Goal: Communication & Community: Answer question/provide support

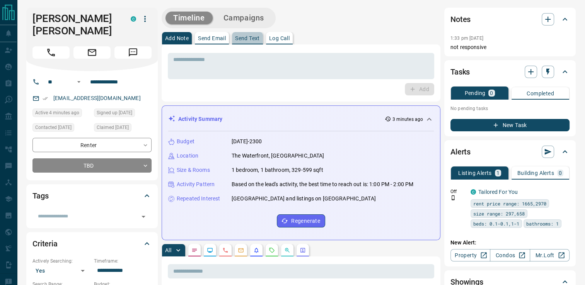
click at [255, 36] on p "Send Text" at bounding box center [247, 38] width 25 height 5
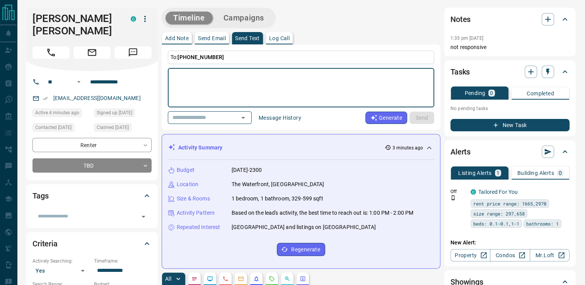
click at [207, 85] on textarea at bounding box center [301, 88] width 256 height 33
click at [265, 73] on textarea "**********" at bounding box center [301, 88] width 256 height 33
type textarea "**********"
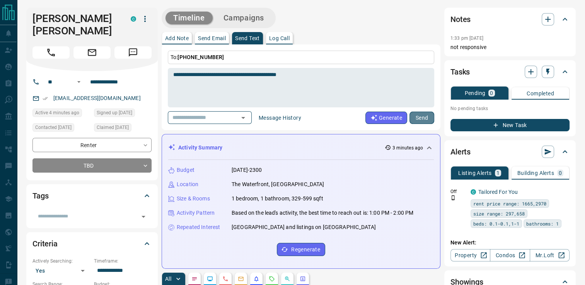
click at [417, 121] on button "Send" at bounding box center [422, 118] width 25 height 12
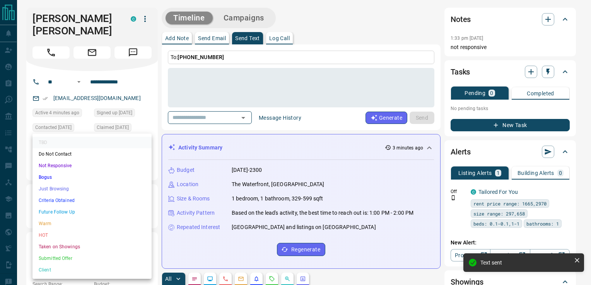
drag, startPoint x: 53, startPoint y: 246, endPoint x: 54, endPoint y: 236, distance: 9.7
click at [53, 245] on li "Taken on Showings" at bounding box center [91, 247] width 119 height 12
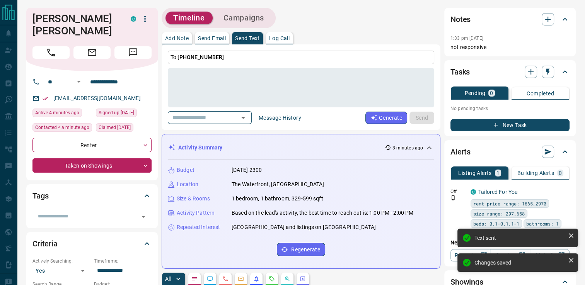
type input "*"
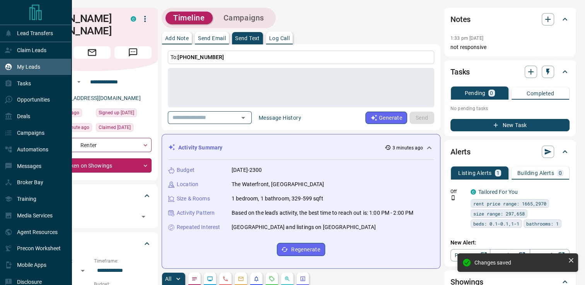
click at [30, 65] on p "My Leads" at bounding box center [28, 67] width 23 height 6
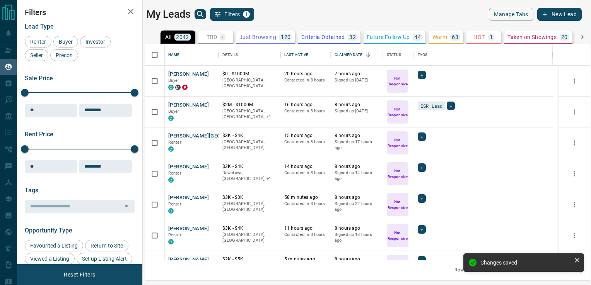
scroll to position [210, 439]
click at [215, 35] on p "TBD" at bounding box center [212, 36] width 10 height 5
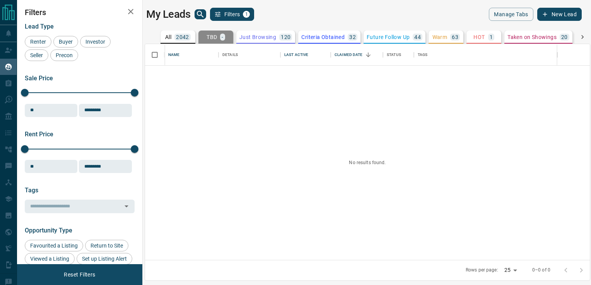
click at [157, 31] on div "All 2042 TBD - Do Not Contact - Not Responsive 1230 Bogus 14 Just Browsing 120 …" at bounding box center [368, 37] width 446 height 13
click at [176, 39] on p "2042" at bounding box center [182, 36] width 13 height 5
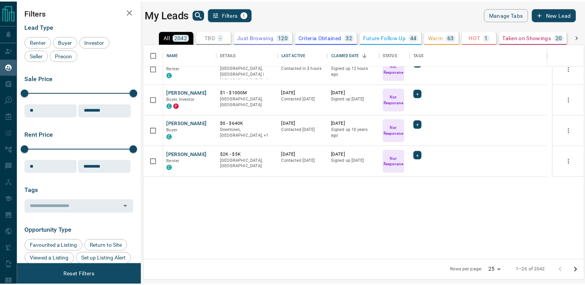
scroll to position [0, 0]
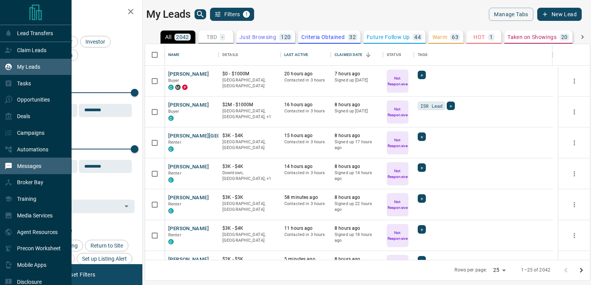
click at [27, 165] on p "Messages" at bounding box center [29, 166] width 24 height 6
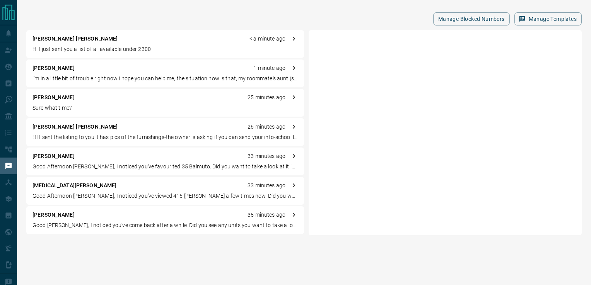
click at [45, 79] on p "i'm in a little bit of trouble right now i hope you can help me, the situation …" at bounding box center [164, 79] width 265 height 8
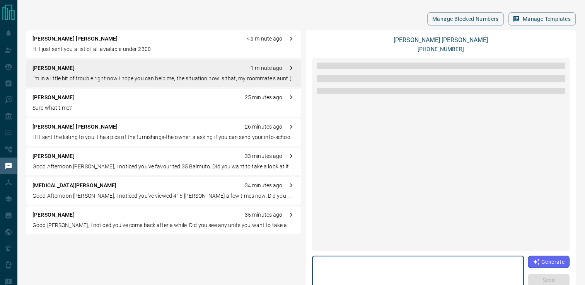
scroll to position [826, 0]
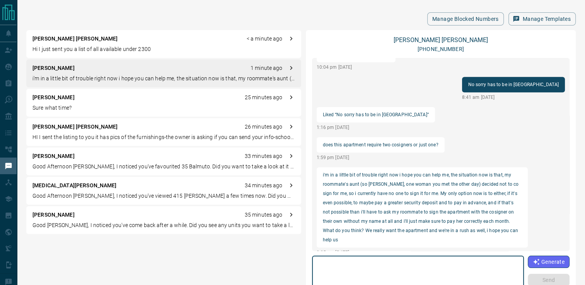
drag, startPoint x: 473, startPoint y: 251, endPoint x: 460, endPoint y: 259, distance: 14.8
click at [461, 259] on div "[PERSON_NAME] [PHONE_NUMBER] load more Loved “Okay so the best deals are the on…" at bounding box center [441, 185] width 258 height 298
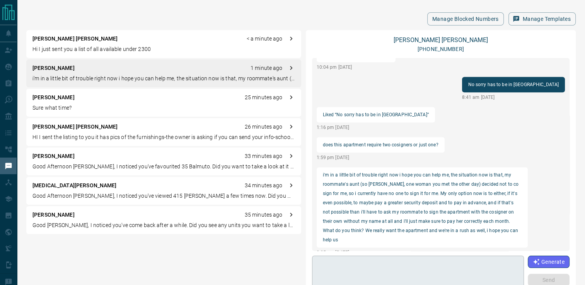
click at [443, 259] on textarea at bounding box center [418, 275] width 201 height 33
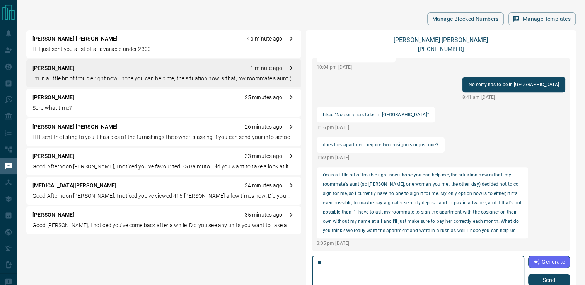
type textarea "*"
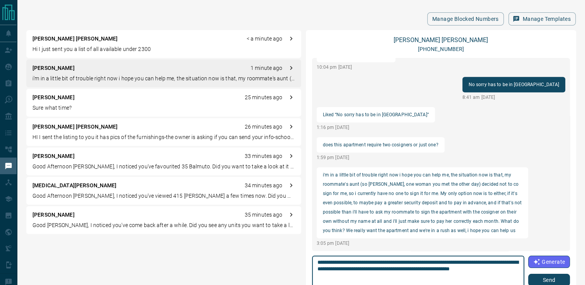
scroll to position [0, 0]
type textarea "**********"
click at [535, 281] on button "Send" at bounding box center [549, 280] width 42 height 12
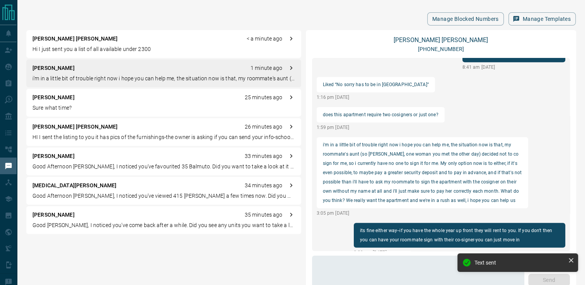
scroll to position [836, 0]
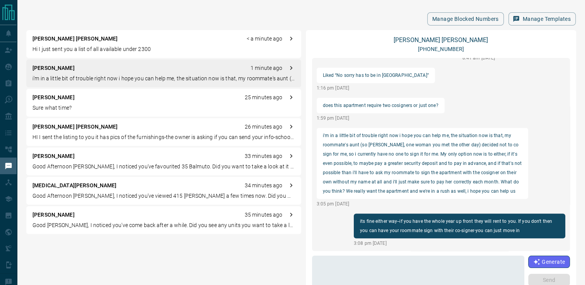
click at [53, 97] on p "[PERSON_NAME]" at bounding box center [53, 98] width 42 height 8
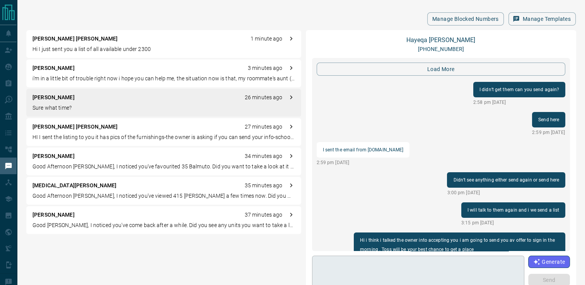
scroll to position [826, 0]
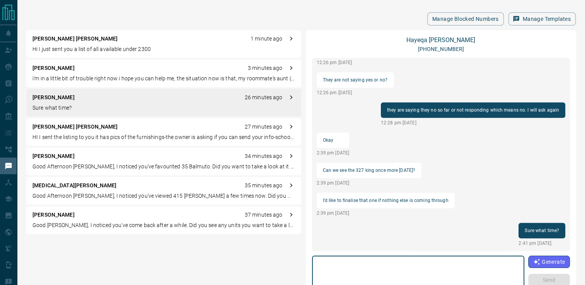
click at [403, 266] on textarea at bounding box center [418, 275] width 201 height 33
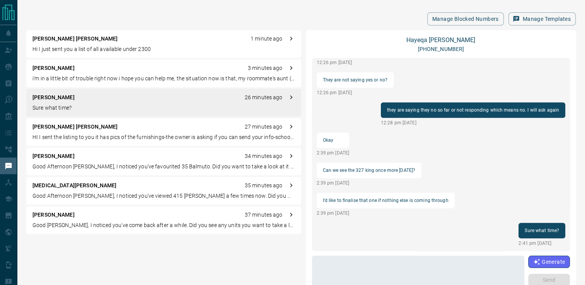
click at [129, 15] on div "Manage Blocked Numbers Manage Templates" at bounding box center [301, 18] width 550 height 13
